Goal: Transaction & Acquisition: Download file/media

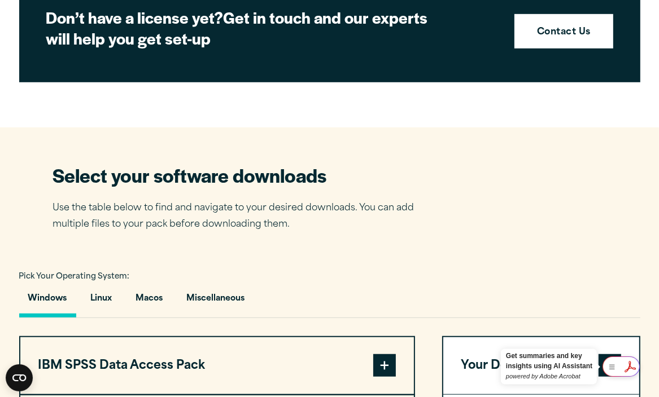
scroll to position [798, 0]
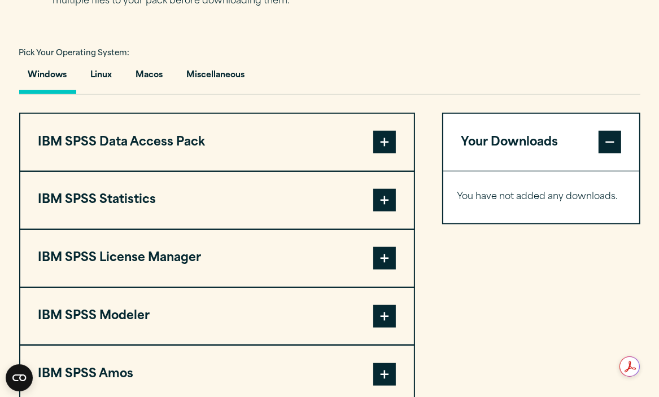
click at [388, 200] on span at bounding box center [384, 200] width 23 height 23
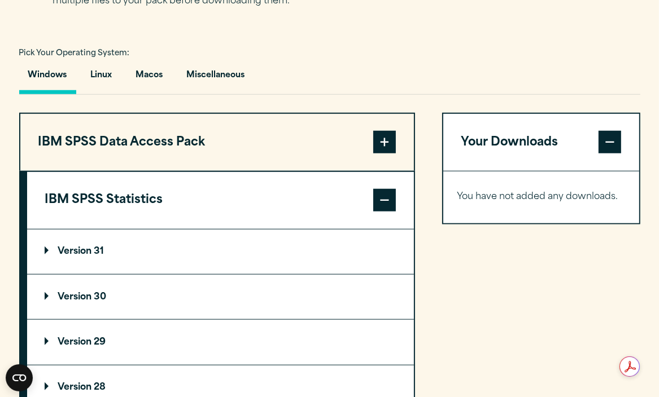
click at [388, 200] on span at bounding box center [384, 200] width 23 height 23
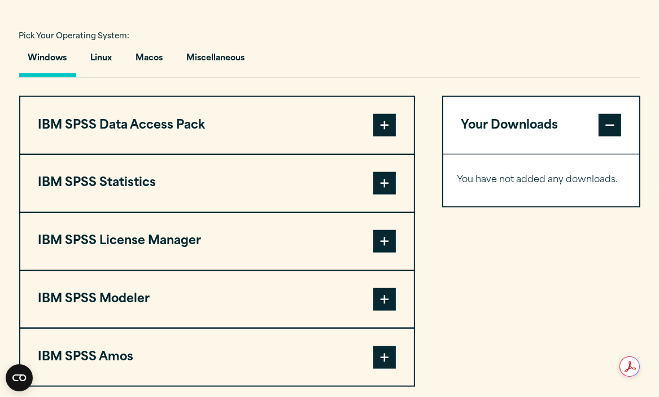
scroll to position [817, 0]
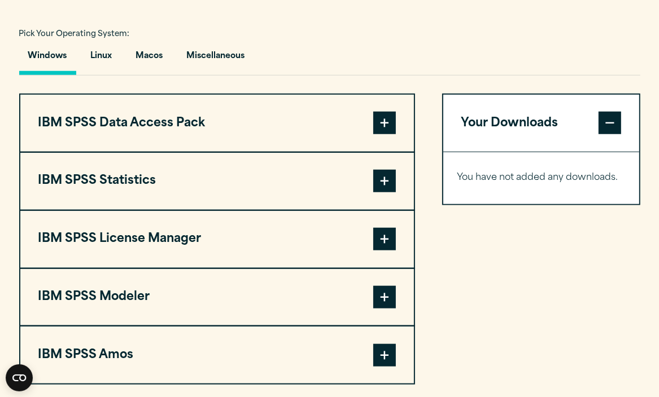
drag, startPoint x: 388, startPoint y: 200, endPoint x: 436, endPoint y: 212, distance: 50.0
click at [436, 212] on div "IBM SPSS Data Access Pack Version 8 Plugin 32 & 64 Bit Data Access Pack 8.0.zip…" at bounding box center [329, 239] width 621 height 291
click at [384, 174] on span at bounding box center [384, 181] width 23 height 23
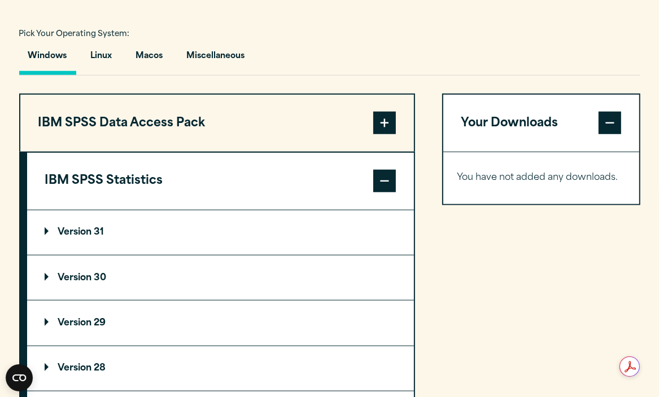
click at [79, 276] on p "Version 30" at bounding box center [76, 278] width 62 height 9
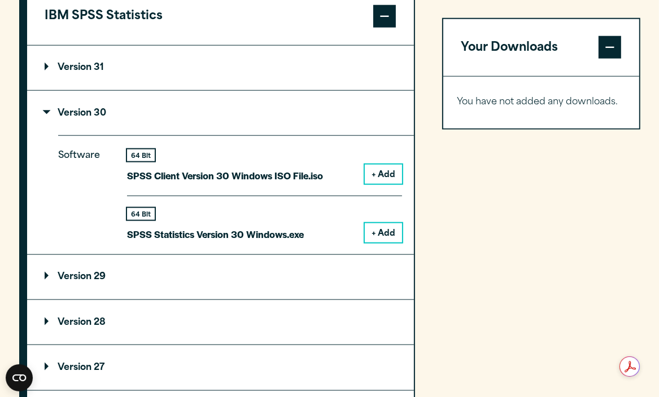
scroll to position [982, 0]
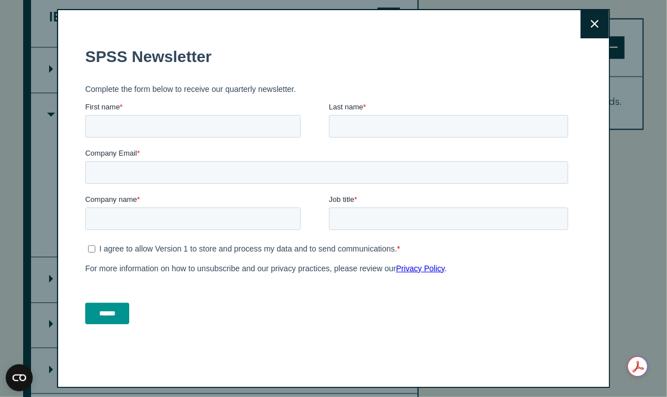
click at [589, 29] on button "Close" at bounding box center [595, 24] width 28 height 28
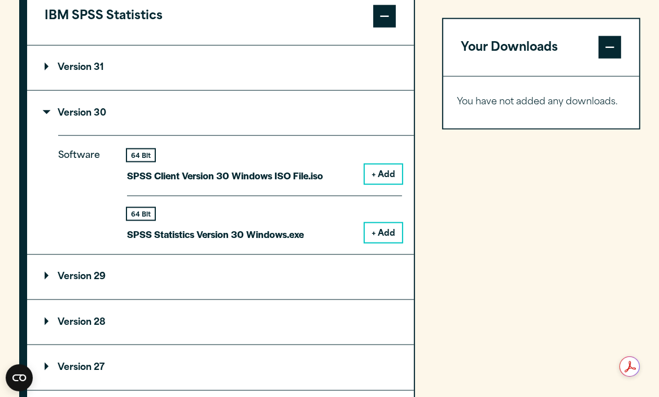
click at [380, 232] on button "+ Add" at bounding box center [383, 232] width 37 height 19
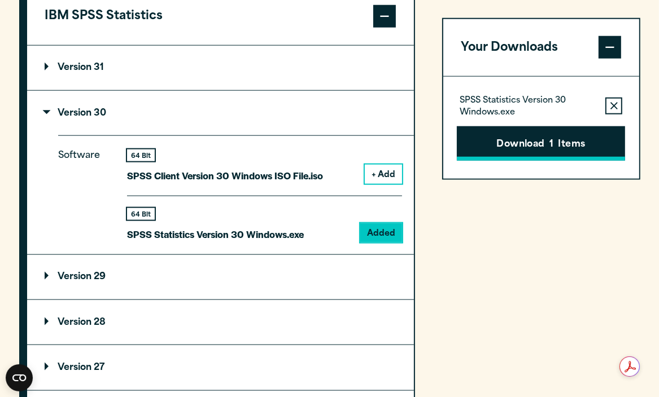
click at [548, 146] on button "Download 1 Items" at bounding box center [541, 143] width 168 height 35
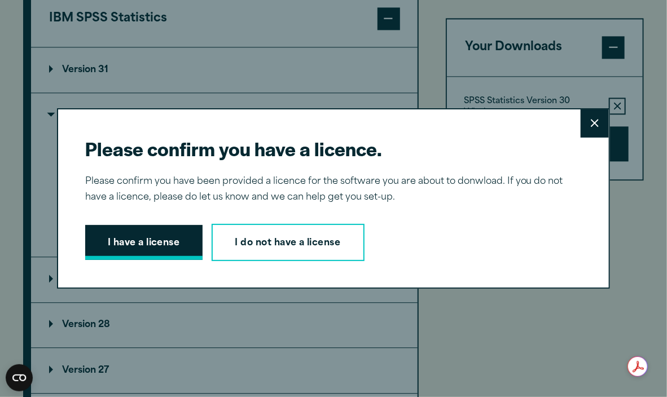
click at [147, 241] on button "I have a license" at bounding box center [143, 242] width 117 height 35
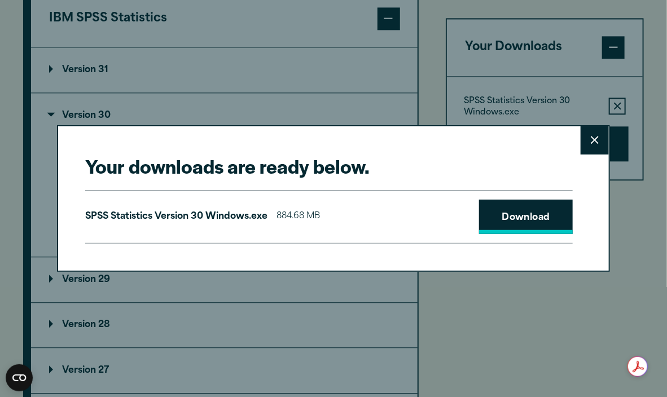
click at [512, 220] on link "Download" at bounding box center [526, 217] width 94 height 35
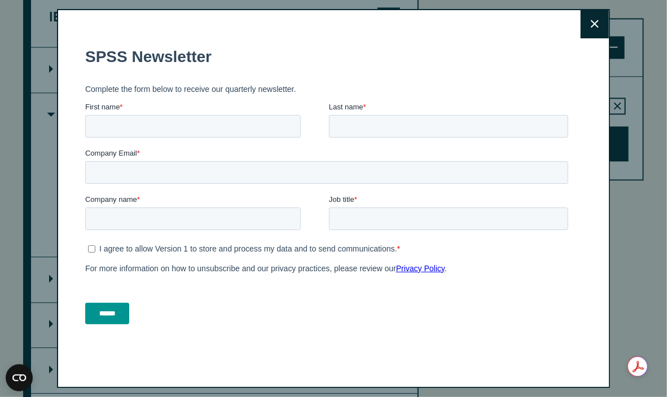
click at [585, 32] on button "Close" at bounding box center [595, 24] width 28 height 28
